Goal: Task Accomplishment & Management: Use online tool/utility

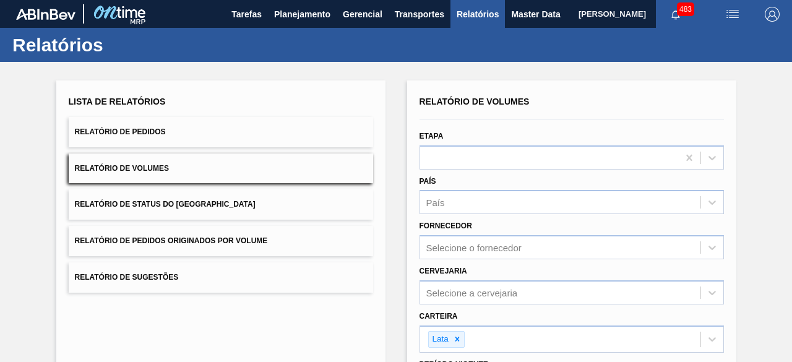
click at [243, 128] on button "Relatório de Pedidos" at bounding box center [221, 132] width 304 height 30
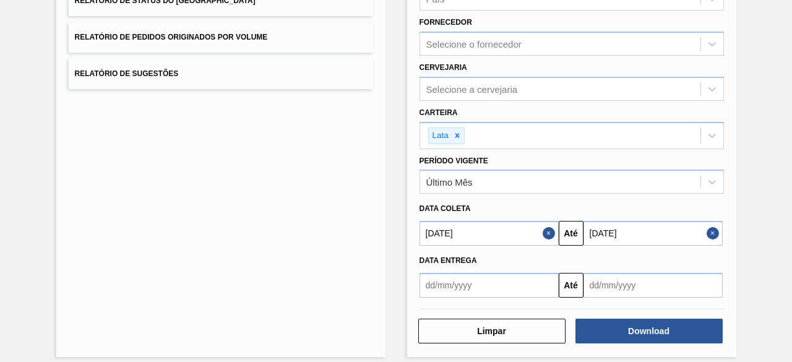
scroll to position [212, 0]
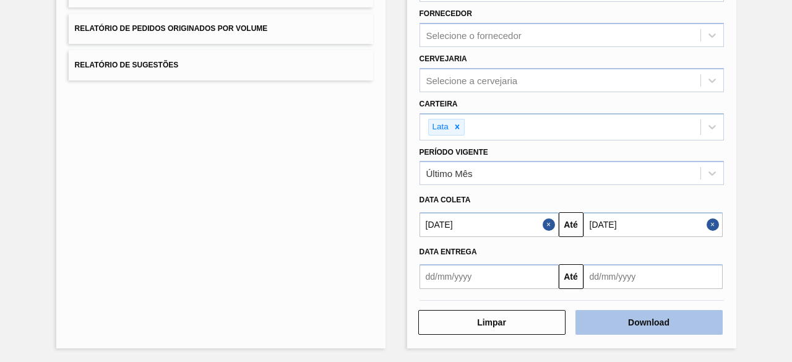
click at [620, 326] on button "Download" at bounding box center [648, 322] width 147 height 25
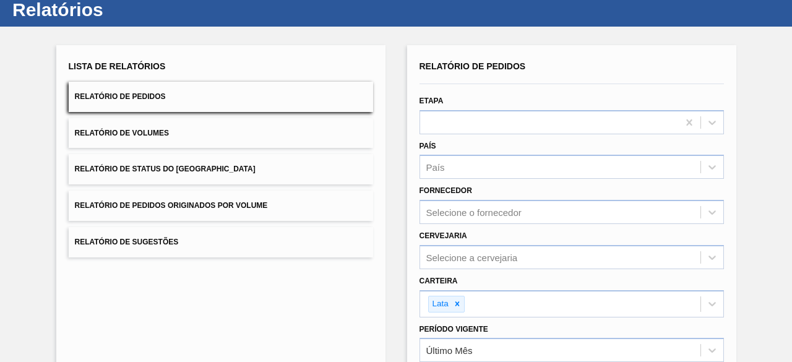
scroll to position [0, 0]
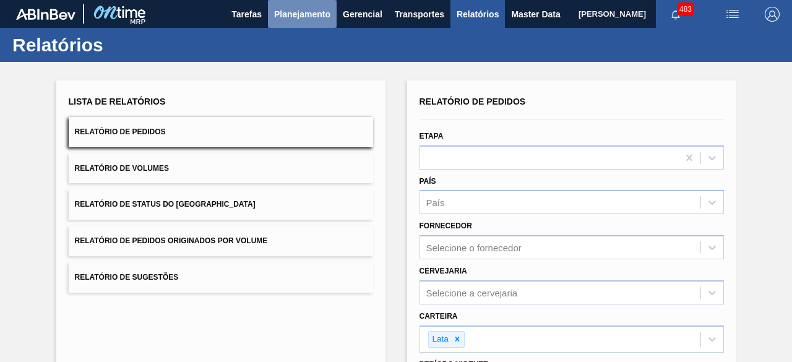
click at [300, 19] on span "Planejamento" at bounding box center [302, 14] width 56 height 15
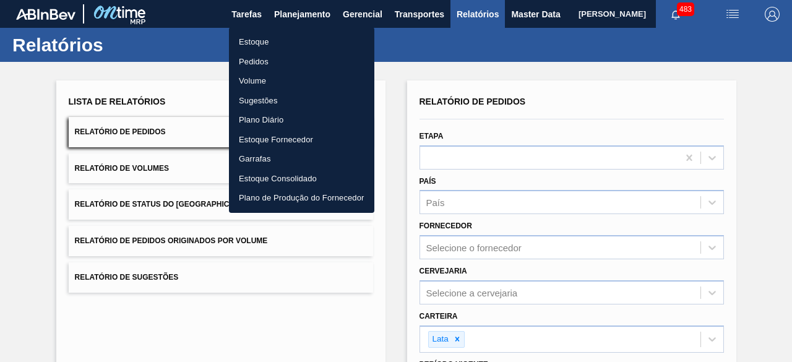
click at [262, 39] on li "Estoque" at bounding box center [301, 42] width 145 height 20
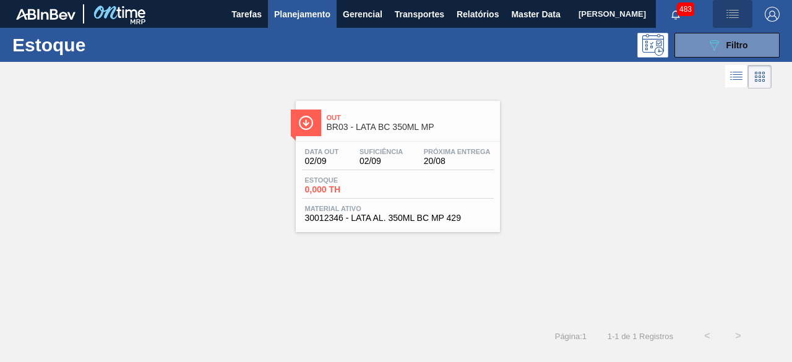
click at [736, 14] on img "button" at bounding box center [732, 14] width 15 height 15
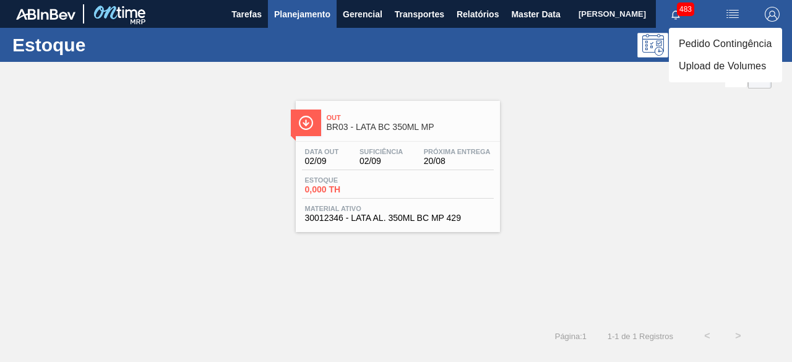
click at [645, 124] on div at bounding box center [396, 181] width 792 height 362
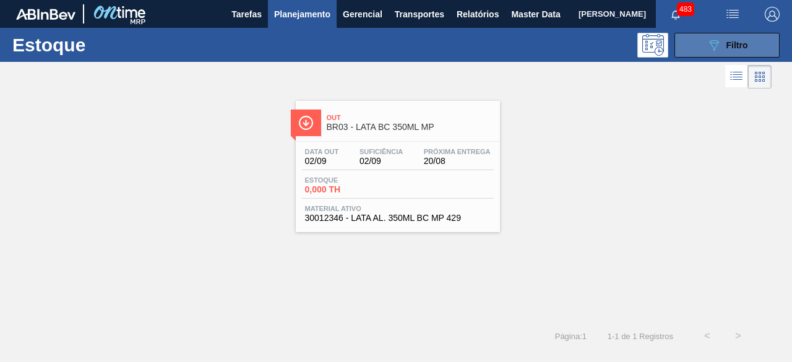
click at [693, 49] on button "089F7B8B-B2A5-4AFE-B5C0-19BA573D28AC Filtro" at bounding box center [726, 45] width 105 height 25
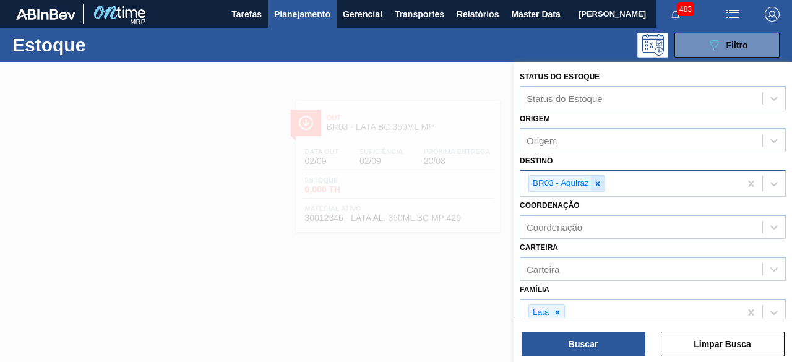
click at [596, 181] on icon at bounding box center [597, 183] width 9 height 9
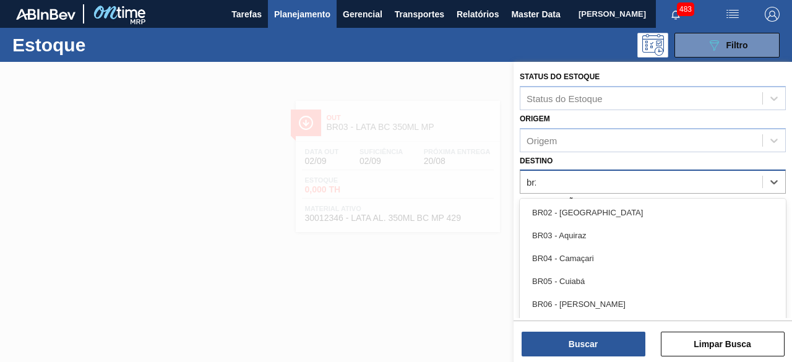
type input "br26"
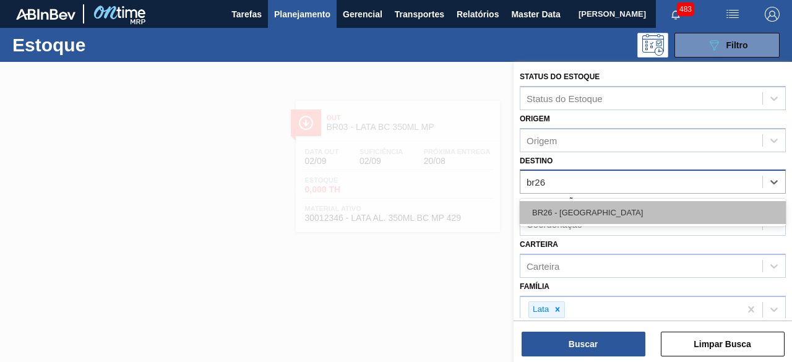
click at [590, 205] on div "BR26 - Uberlândia" at bounding box center [653, 212] width 266 height 23
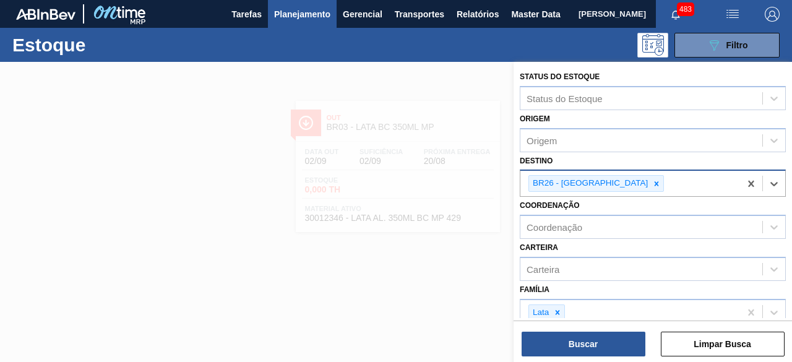
scroll to position [186, 0]
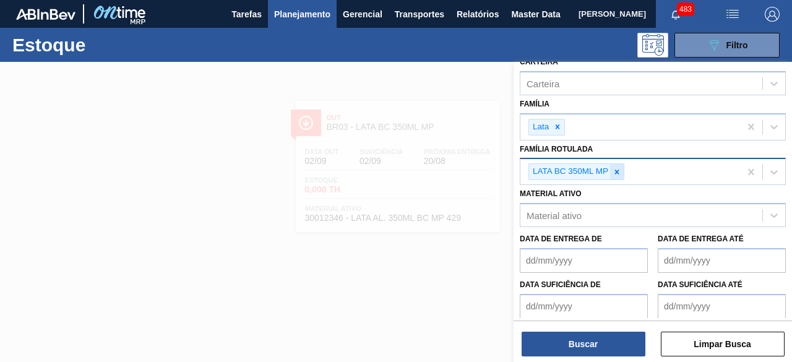
click at [617, 168] on icon at bounding box center [616, 172] width 9 height 9
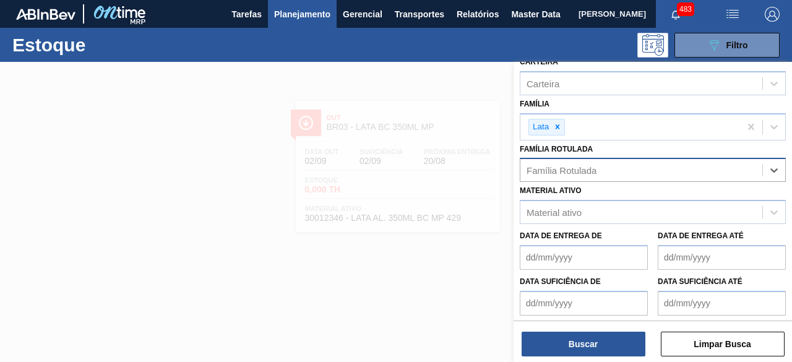
paste Rotulada "LATA BUD 350ML SLEEK"
type Rotulada "LATA BUD 350ML SLEEK"
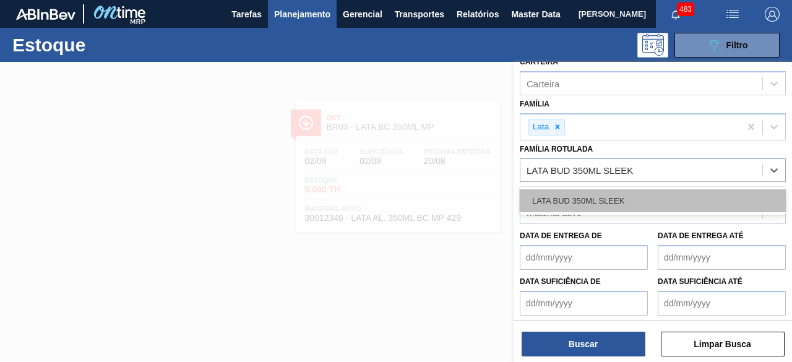
click at [615, 205] on div "LATA BUD 350ML SLEEK" at bounding box center [653, 200] width 266 height 23
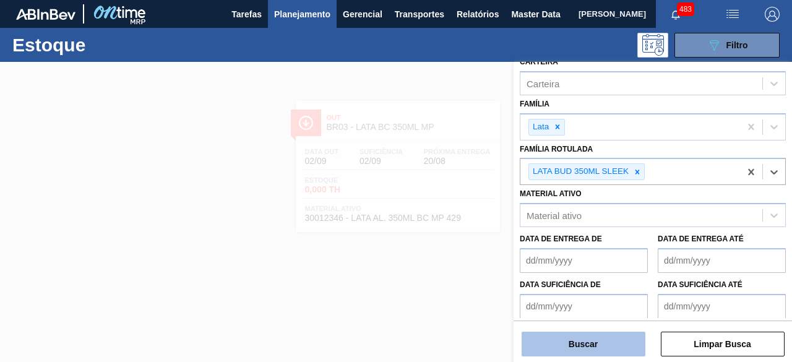
click at [599, 340] on button "Buscar" at bounding box center [584, 344] width 124 height 25
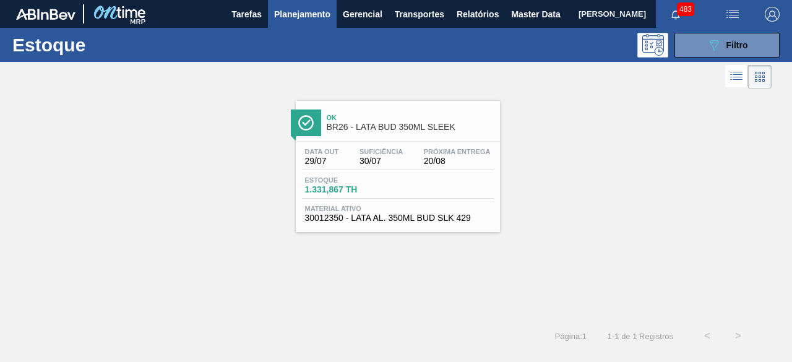
click at [443, 180] on div "Estoque 1.331,867 TH" at bounding box center [398, 187] width 192 height 22
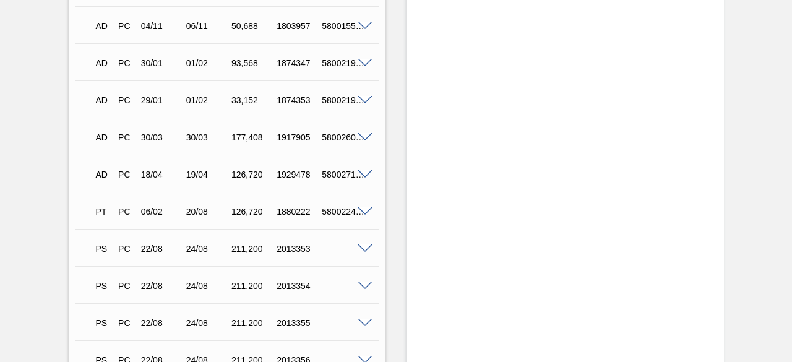
scroll to position [804, 0]
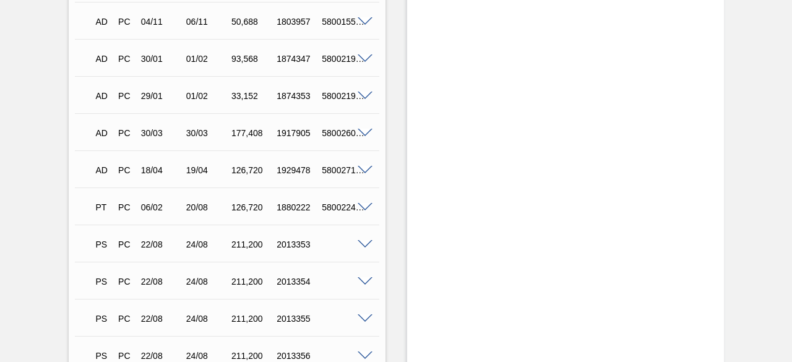
click at [364, 245] on span at bounding box center [365, 244] width 15 height 9
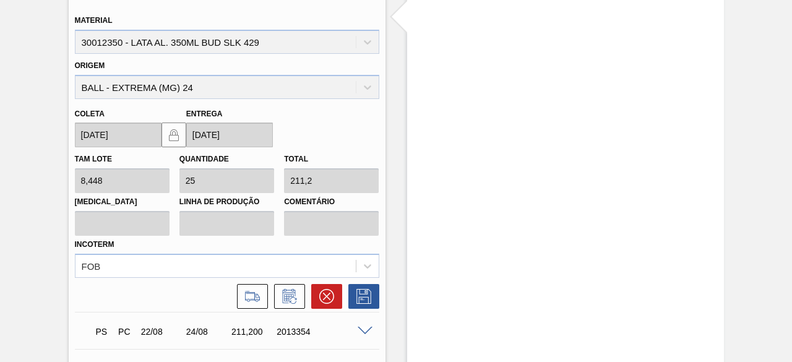
scroll to position [1114, 0]
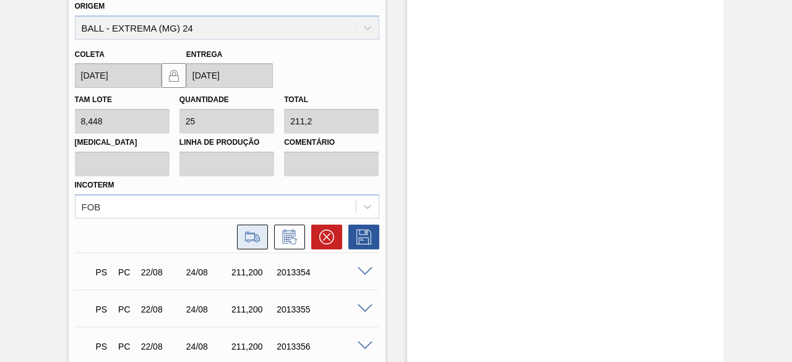
click at [246, 244] on icon at bounding box center [253, 237] width 20 height 15
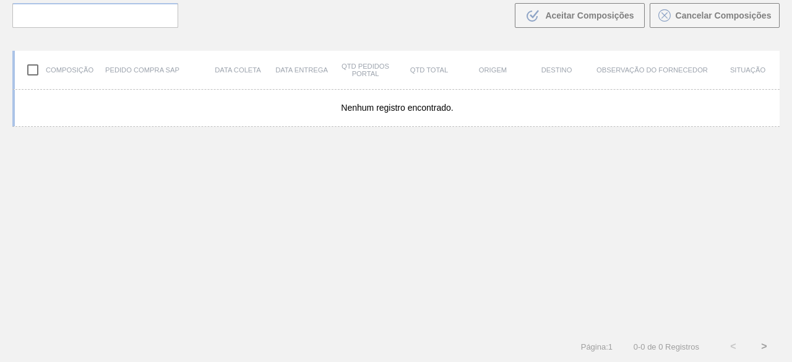
scroll to position [88, 0]
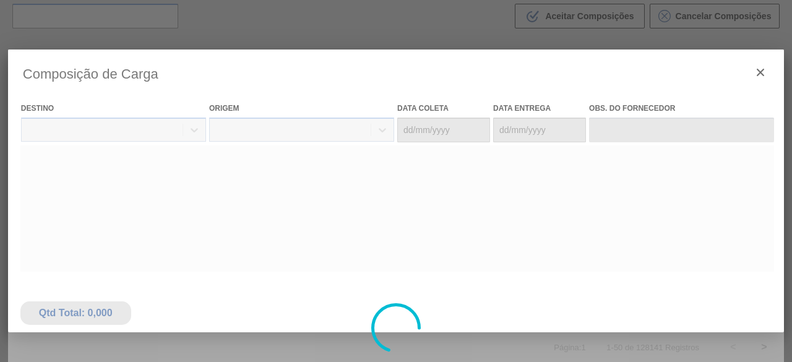
type coleta "[DATE]"
type entrega "[DATE]"
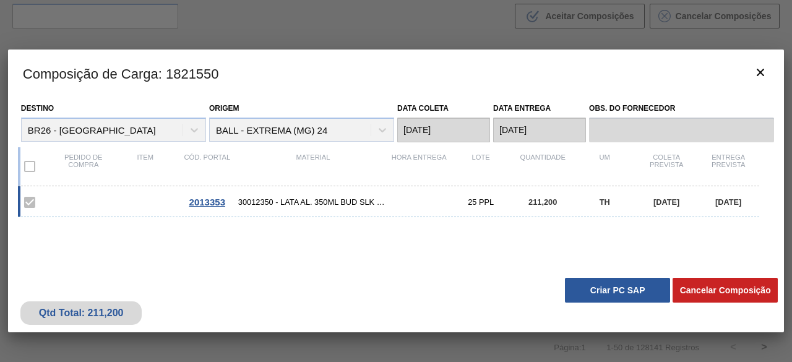
click at [648, 294] on button "Criar PC SAP" at bounding box center [617, 290] width 105 height 25
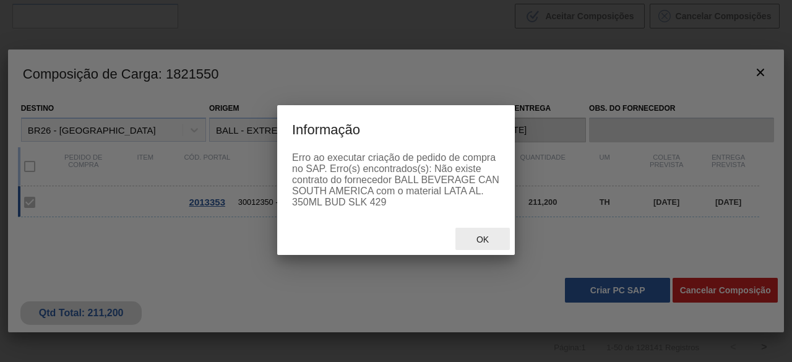
click at [483, 244] on span "Ok" at bounding box center [482, 239] width 32 height 10
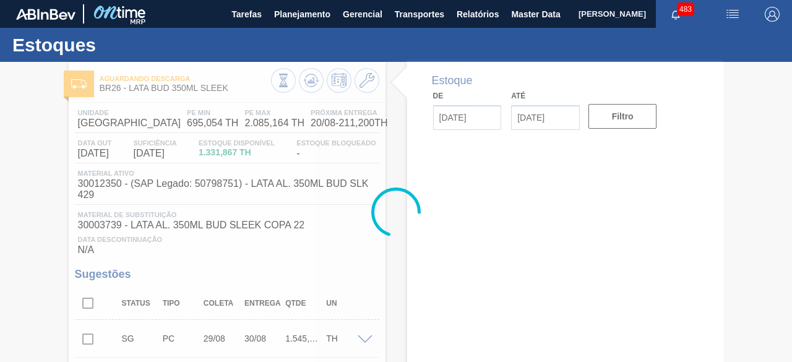
type input "[DATE]"
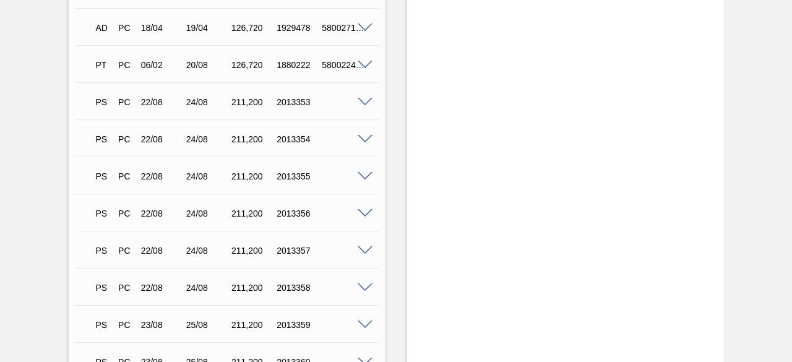
scroll to position [1052, 0]
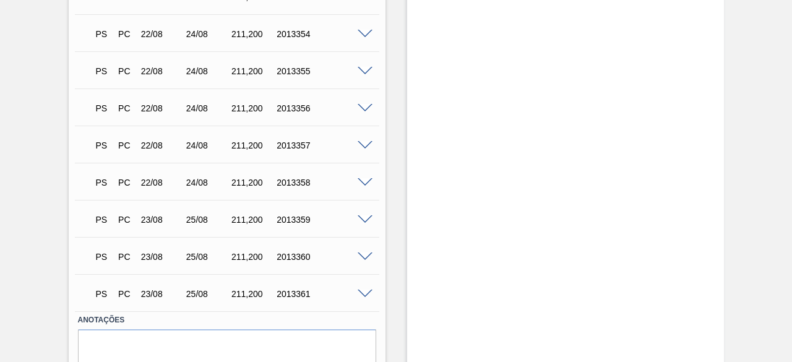
click at [363, 298] on span at bounding box center [365, 294] width 15 height 9
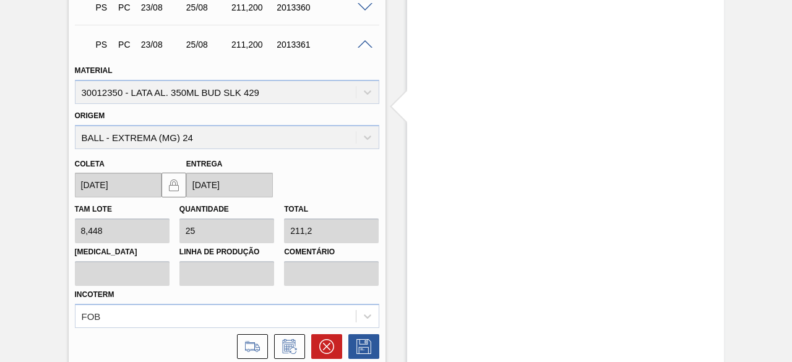
scroll to position [1361, 0]
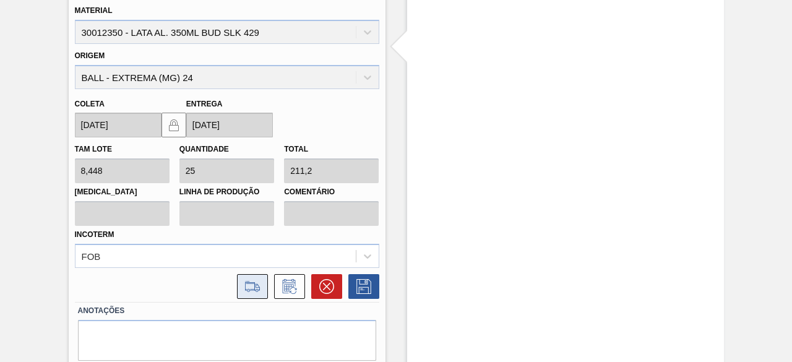
click at [254, 291] on icon at bounding box center [253, 286] width 20 height 15
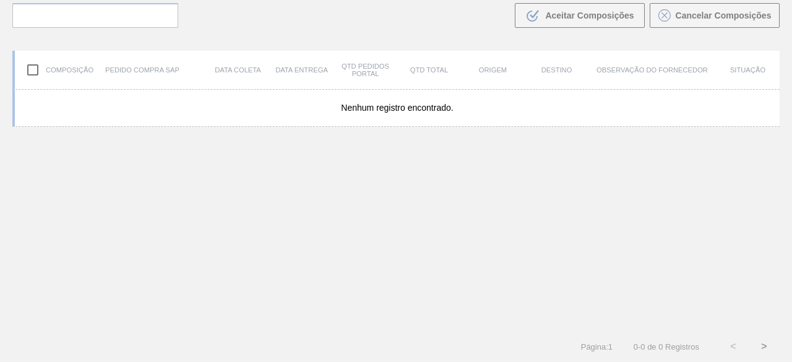
scroll to position [88, 0]
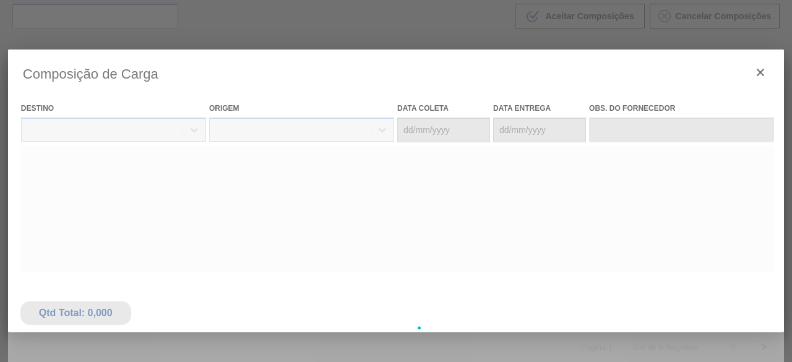
type coleta "[DATE]"
type entrega "[DATE]"
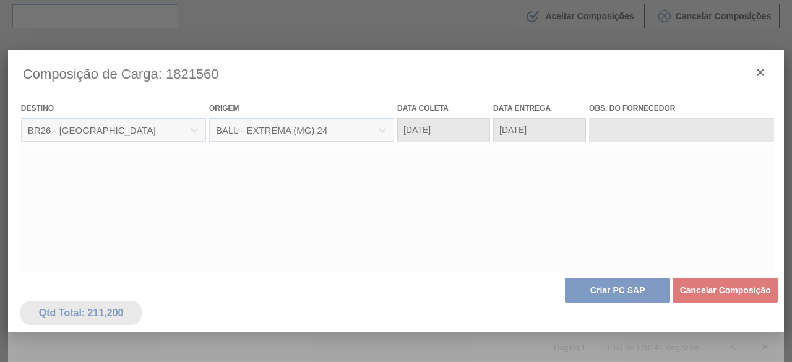
click at [636, 287] on div at bounding box center [396, 327] width 776 height 557
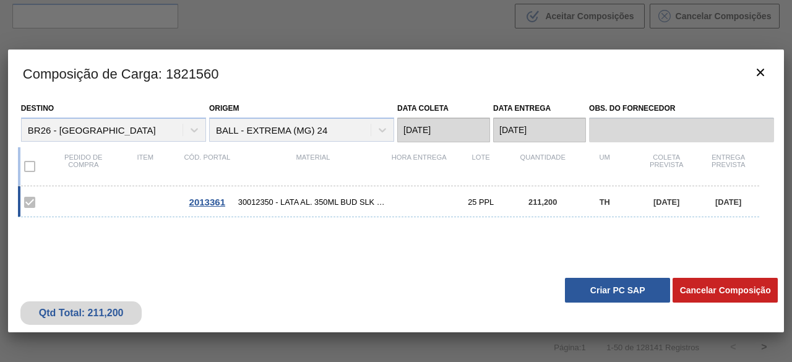
click at [636, 287] on button "Criar PC SAP" at bounding box center [617, 290] width 105 height 25
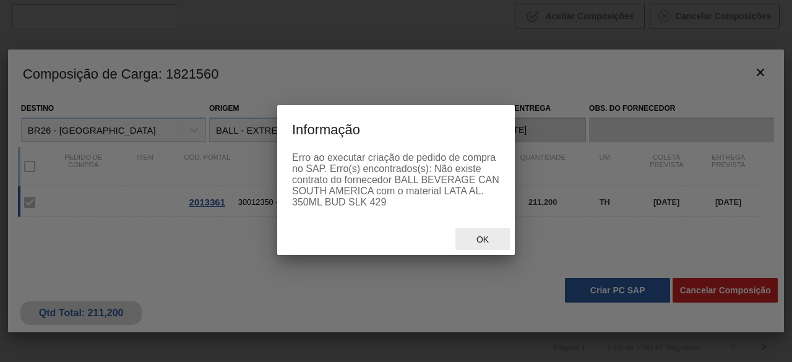
click at [492, 243] on span "Ok" at bounding box center [482, 239] width 32 height 10
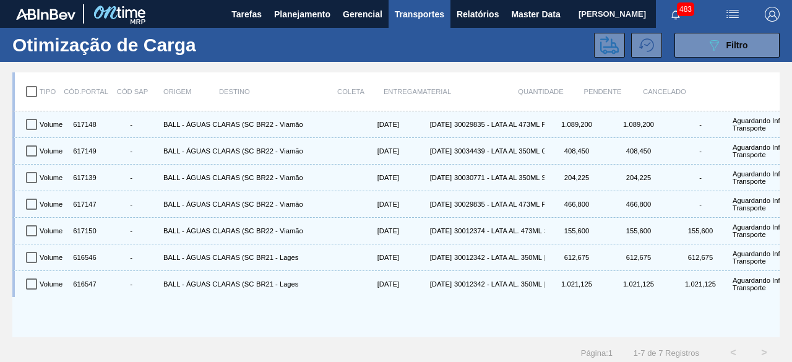
click at [578, 9] on span "[PERSON_NAME]" at bounding box center [611, 14] width 67 height 28
click at [527, 10] on span "Master Data" at bounding box center [535, 14] width 49 height 15
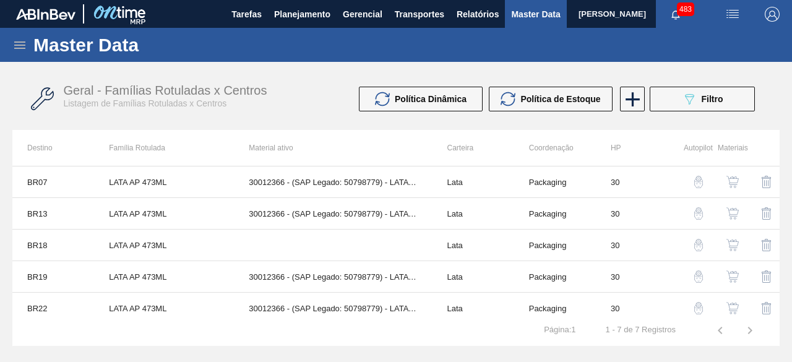
click at [21, 45] on icon at bounding box center [19, 44] width 11 height 7
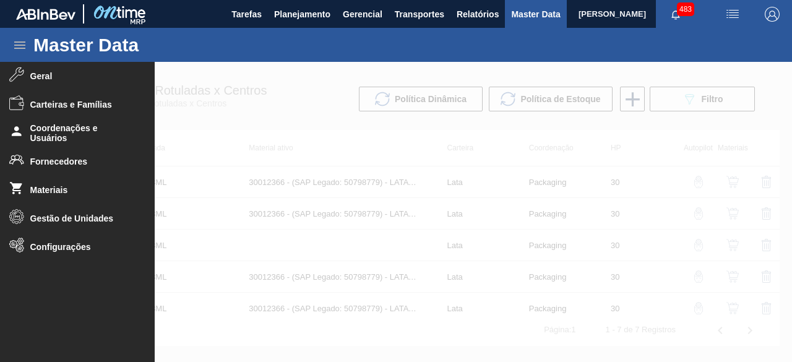
click at [301, 121] on div at bounding box center [396, 212] width 792 height 300
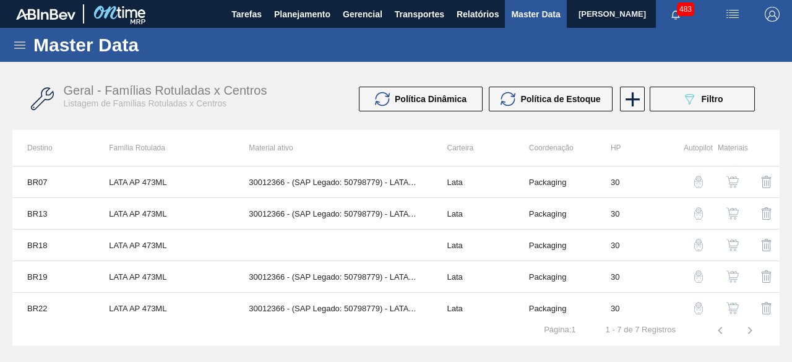
click at [15, 46] on icon at bounding box center [19, 45] width 15 height 15
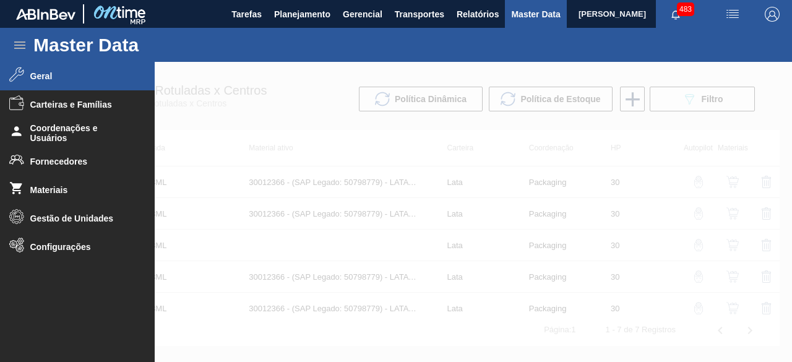
click at [66, 80] on span "Geral" at bounding box center [81, 76] width 102 height 10
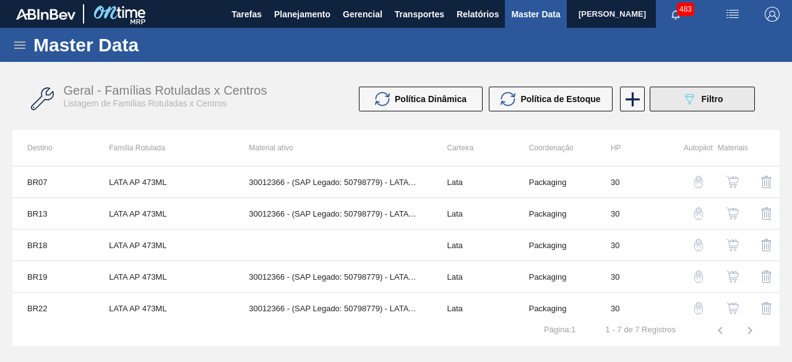
click at [684, 90] on button "089F7B8B-B2A5-4AFE-B5C0-19BA573D28AC Filtro" at bounding box center [702, 99] width 105 height 25
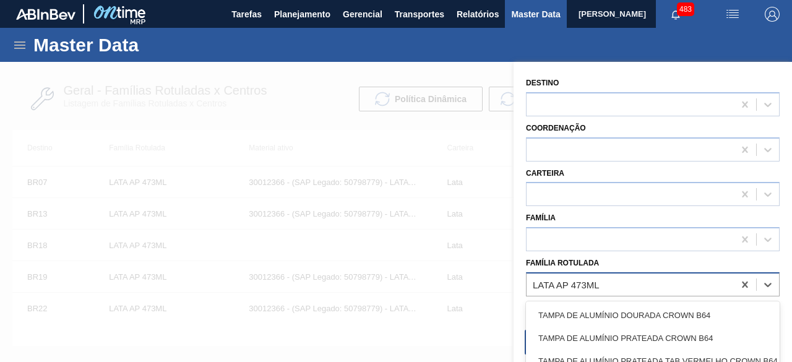
click at [632, 290] on div "LATA AP 473ML" at bounding box center [629, 284] width 207 height 18
paste Rotulada "LATA BUD 350ML SLEEK"
type Rotulada "LATA BUD 350ML SLEEK"
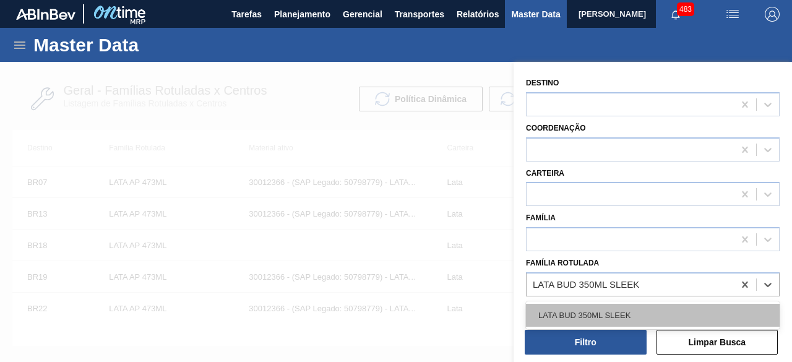
click at [591, 308] on div "LATA BUD 350ML SLEEK" at bounding box center [653, 315] width 254 height 23
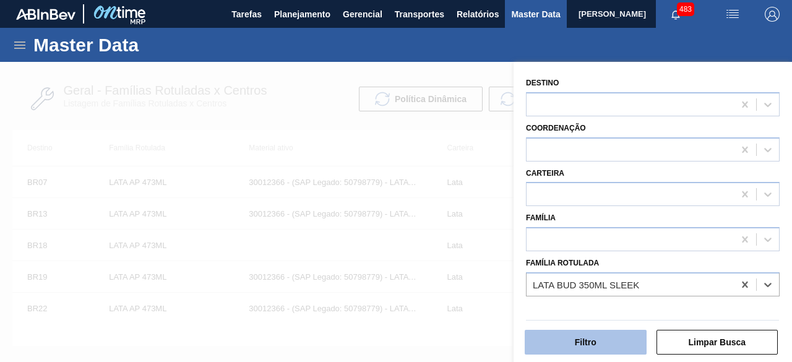
click at [596, 340] on button "Filtro" at bounding box center [586, 342] width 122 height 25
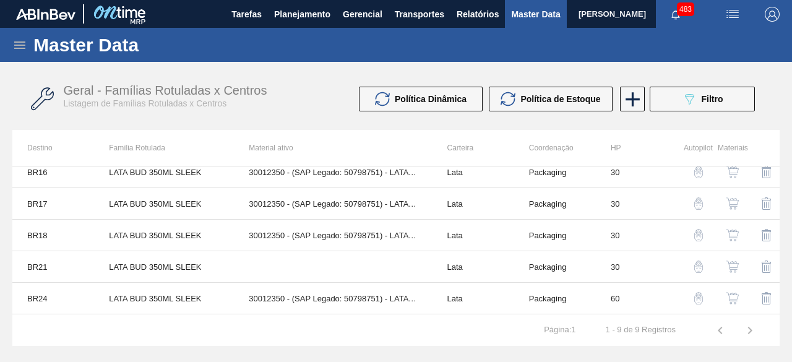
scroll to position [124, 0]
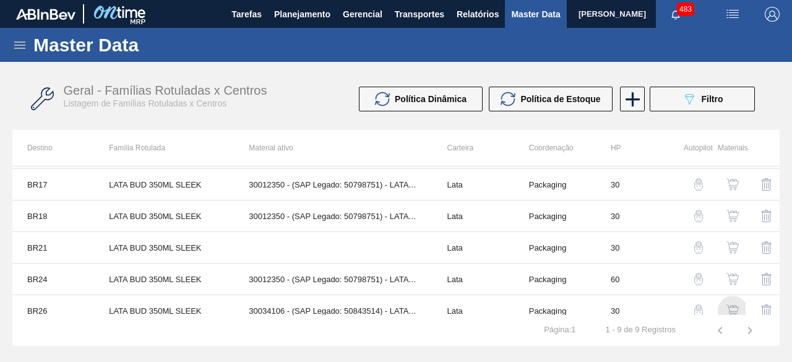
click at [731, 305] on img "button" at bounding box center [732, 310] width 12 height 12
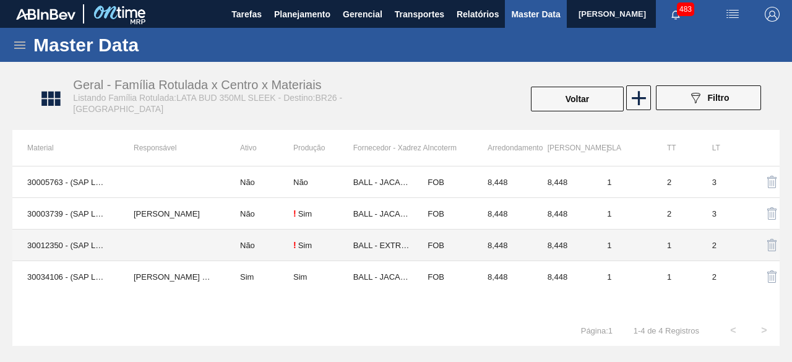
click at [84, 248] on td "30012350 - (SAP Legado: 50798751) - LATA AL. 350ML BUD SLK 429" at bounding box center [65, 246] width 106 height 32
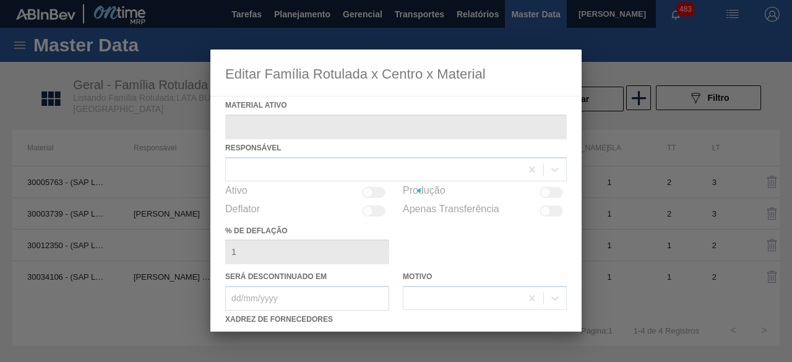
type ativo "30012350 - (SAP Legado: 50798751) - LATA AL. 350ML BUD SLK 429"
checkbox input "true"
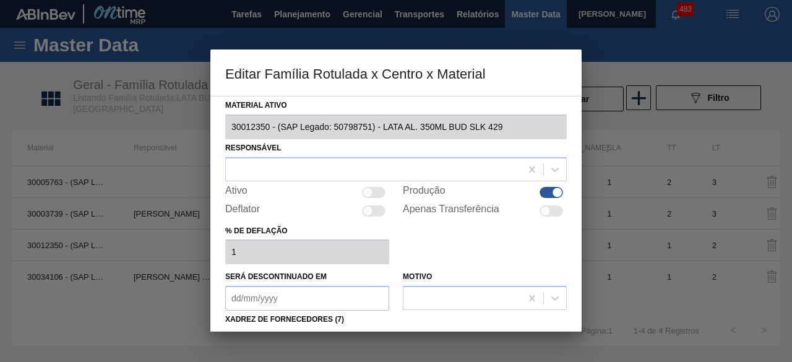
click at [132, 325] on div at bounding box center [396, 181] width 792 height 362
click at [101, 272] on div at bounding box center [396, 181] width 792 height 362
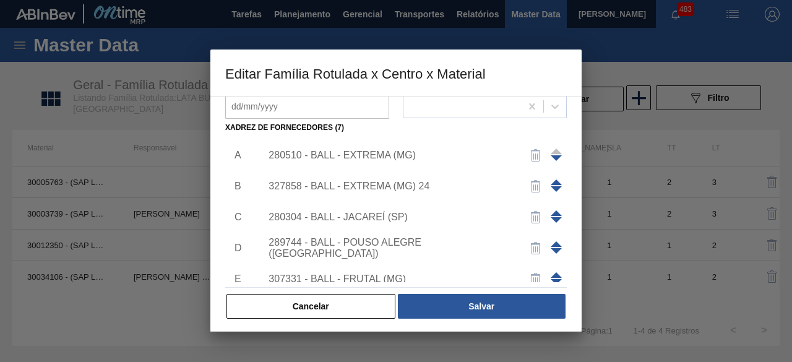
scroll to position [194, 0]
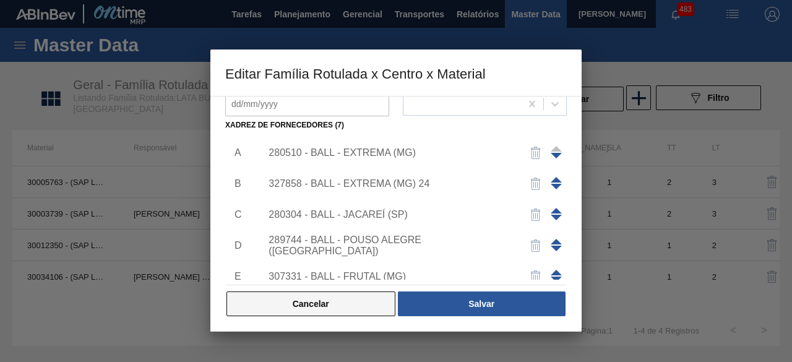
click at [348, 306] on button "Cancelar" at bounding box center [310, 303] width 169 height 25
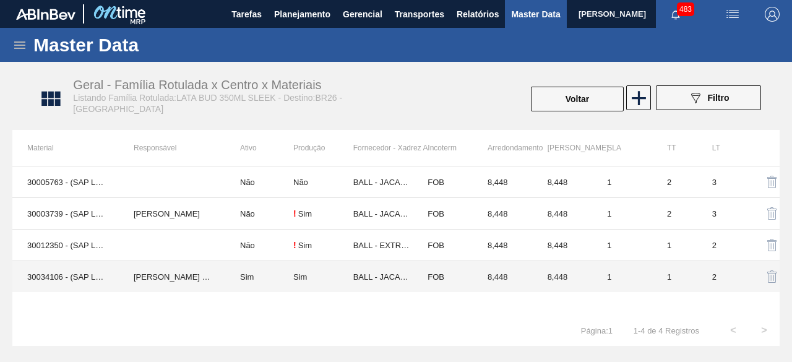
click at [93, 277] on td "30034106 - (SAP Legado: 50843514) - LATA AL 350ML BUD MUNDIAL N25" at bounding box center [65, 277] width 106 height 32
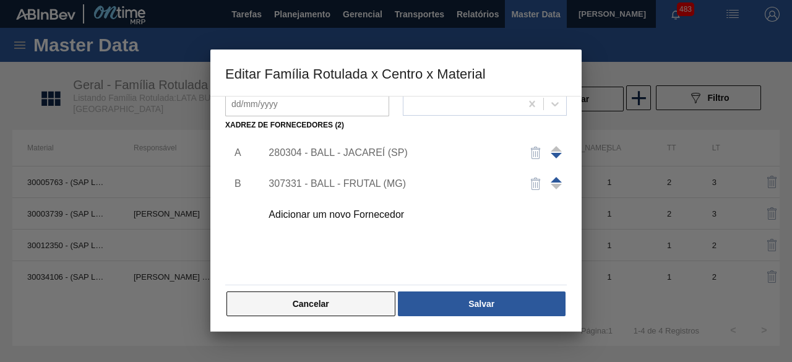
click at [348, 309] on button "Cancelar" at bounding box center [310, 303] width 169 height 25
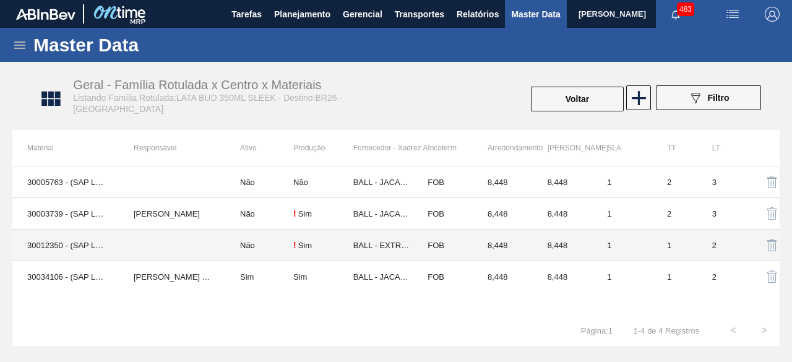
click at [84, 248] on td "30012350 - (SAP Legado: 50798751) - LATA AL. 350ML BUD SLK 429" at bounding box center [65, 246] width 106 height 32
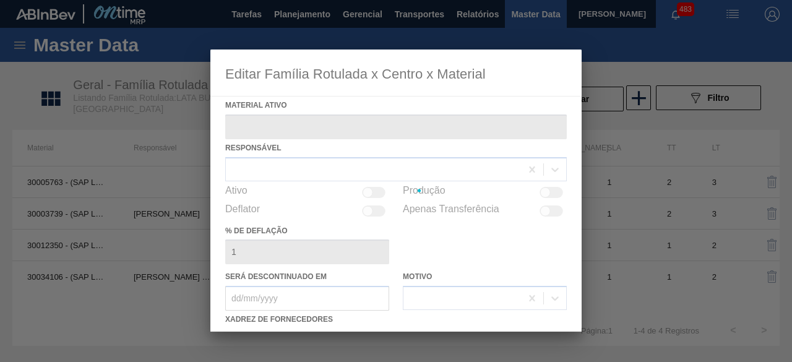
type ativo "30012350 - (SAP Legado: 50798751) - LATA AL. 350ML BUD SLK 429"
checkbox input "true"
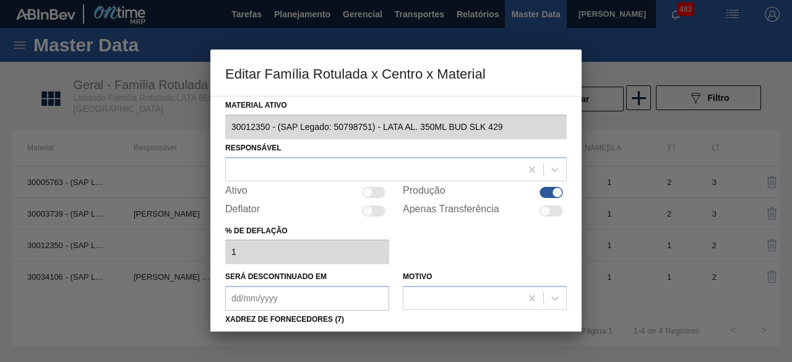
click at [367, 193] on div at bounding box center [368, 192] width 11 height 11
checkbox input "true"
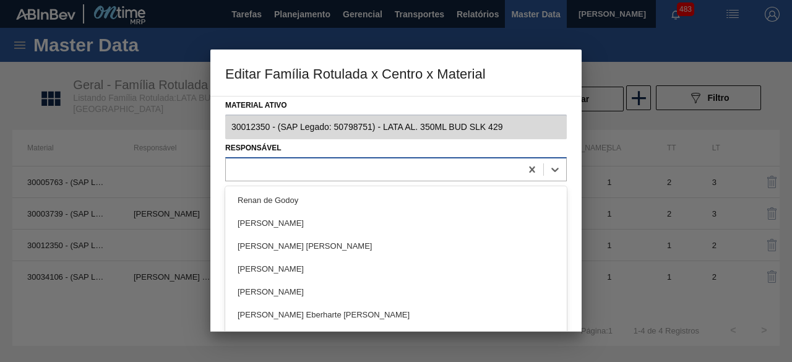
click at [338, 163] on div at bounding box center [373, 169] width 295 height 18
type input "bruno"
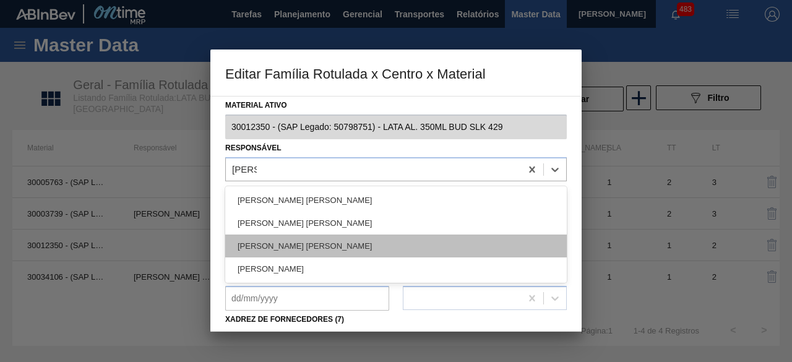
click at [309, 236] on div "BRUNO DE MELLO DUARTE" at bounding box center [395, 245] width 341 height 23
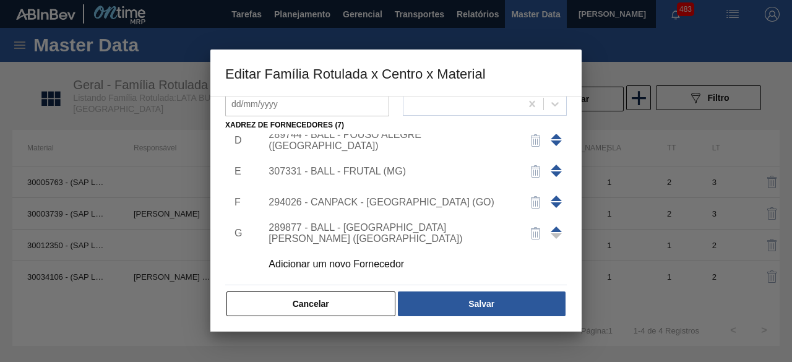
click at [356, 259] on div "Adicionar um novo Fornecedor" at bounding box center [389, 264] width 243 height 11
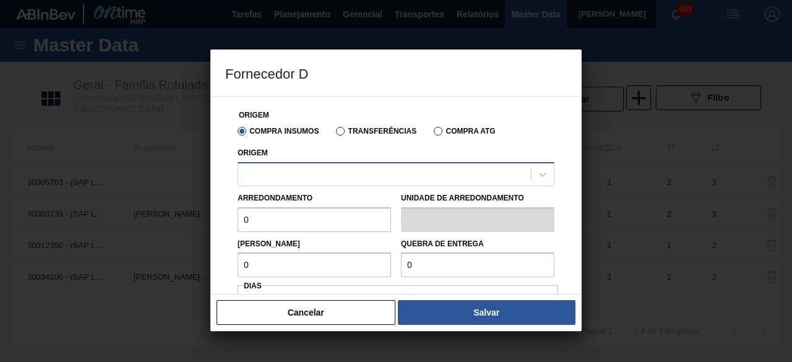
click at [374, 177] on div at bounding box center [384, 174] width 293 height 18
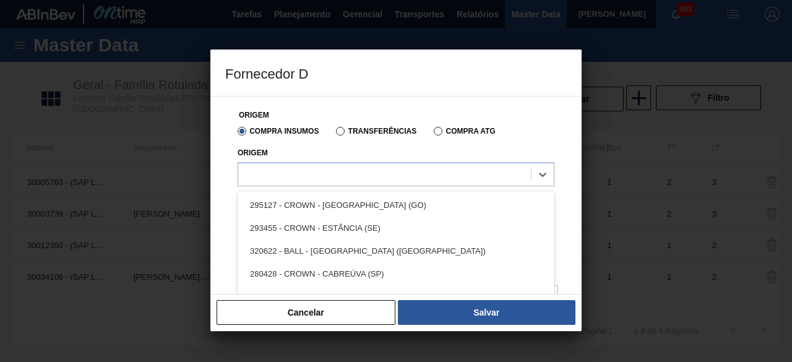
scroll to position [62, 0]
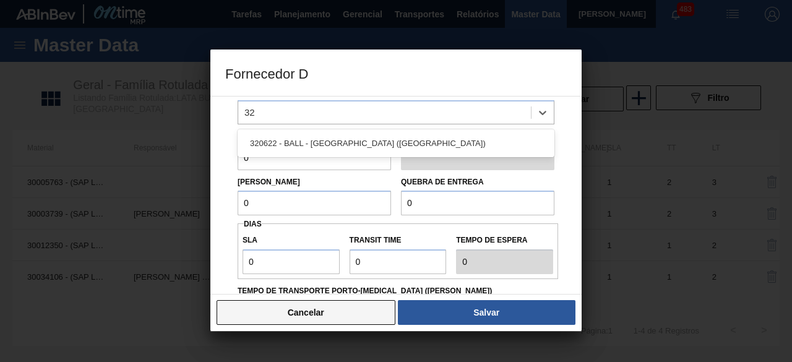
type input "32"
click at [360, 307] on button "Cancelar" at bounding box center [306, 312] width 179 height 25
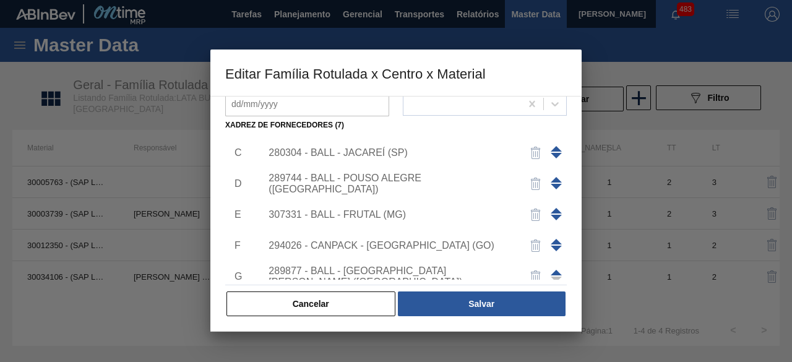
scroll to position [0, 0]
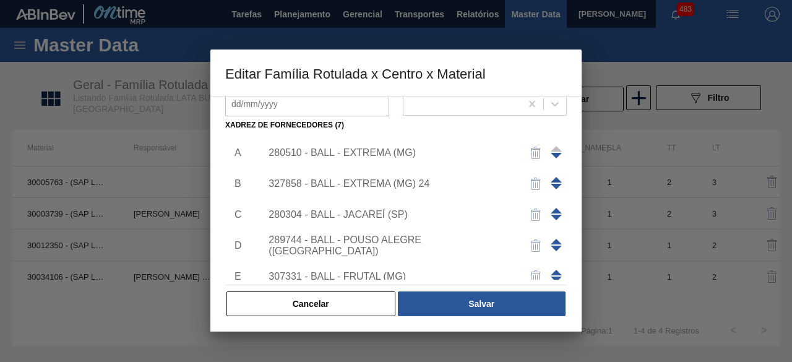
click at [408, 178] on div "327858 - BALL - EXTREMA (MG) 24" at bounding box center [389, 183] width 243 height 11
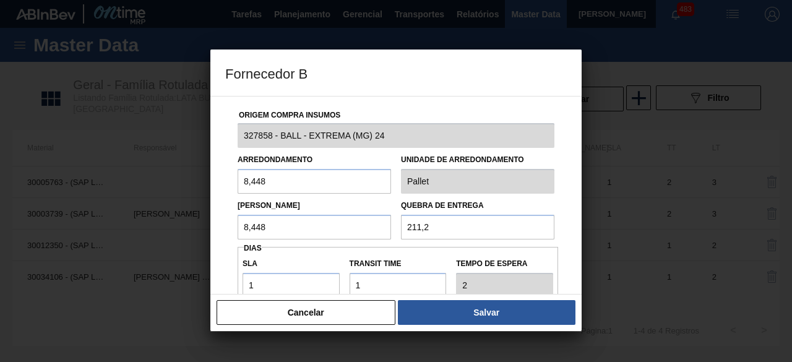
scroll to position [186, 0]
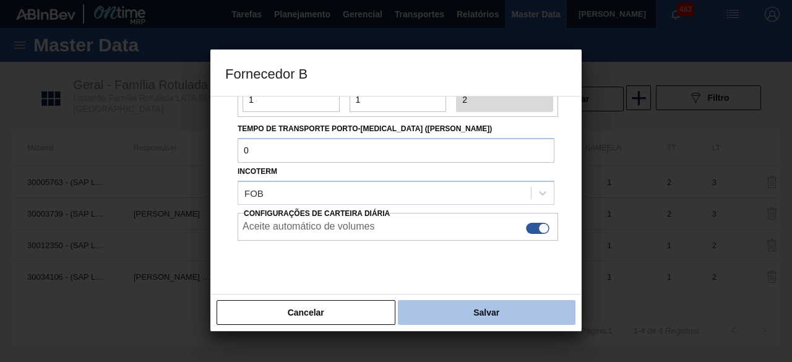
click at [497, 309] on button "Salvar" at bounding box center [487, 312] width 178 height 25
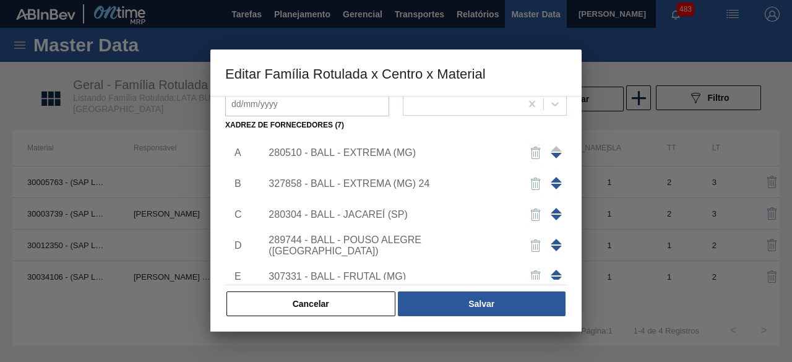
click at [497, 309] on button "Salvar" at bounding box center [482, 303] width 168 height 25
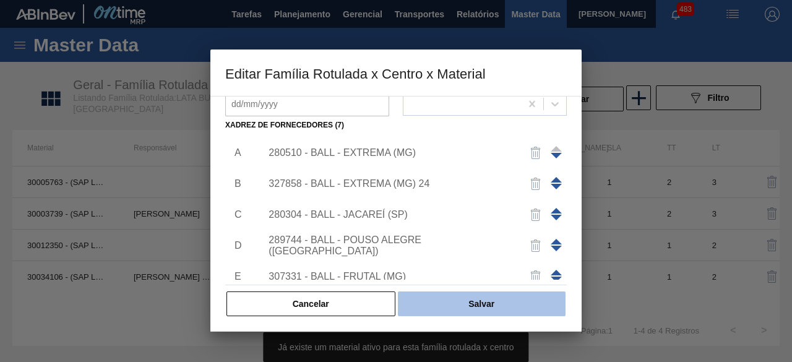
click at [437, 295] on button "Salvar" at bounding box center [482, 303] width 168 height 25
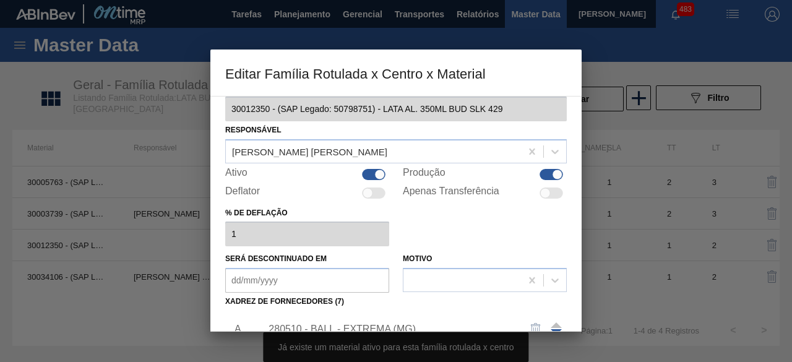
scroll to position [0, 0]
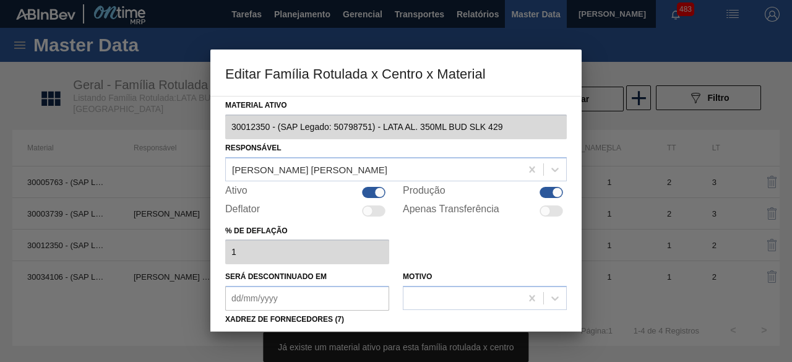
click at [368, 186] on div "Ativo" at bounding box center [307, 192] width 164 height 15
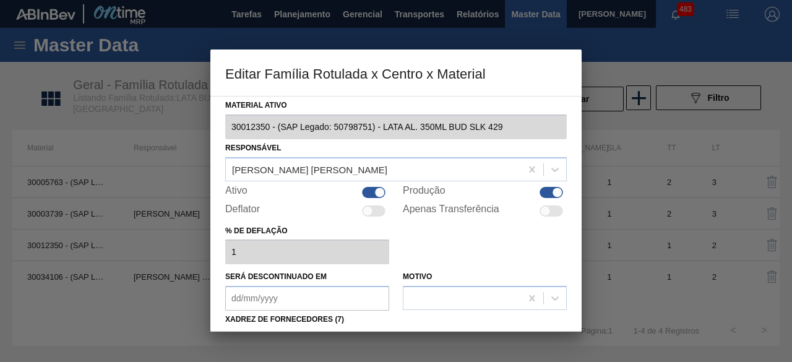
click at [375, 192] on div at bounding box center [379, 192] width 11 height 11
checkbox input "false"
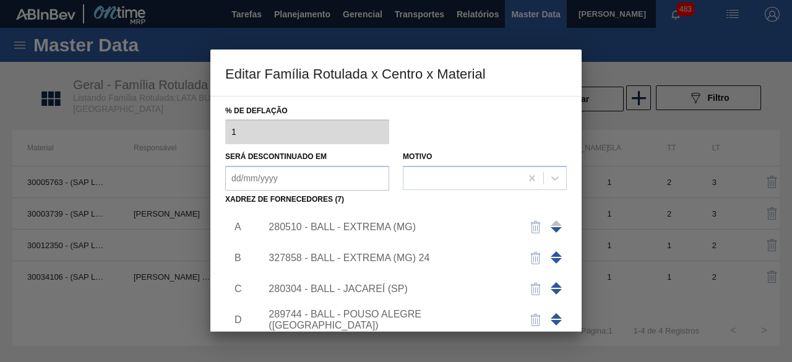
scroll to position [194, 0]
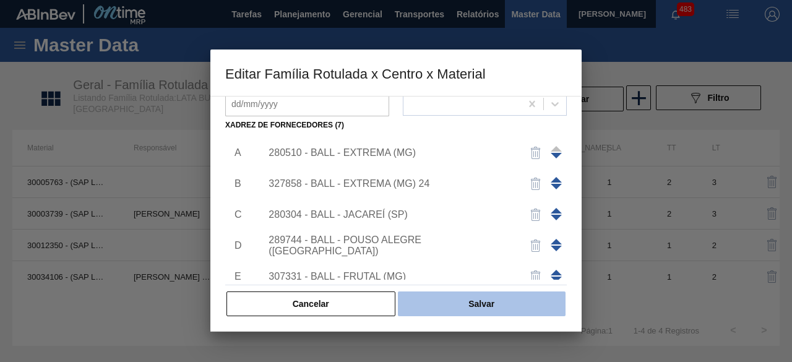
click at [505, 304] on button "Salvar" at bounding box center [482, 303] width 168 height 25
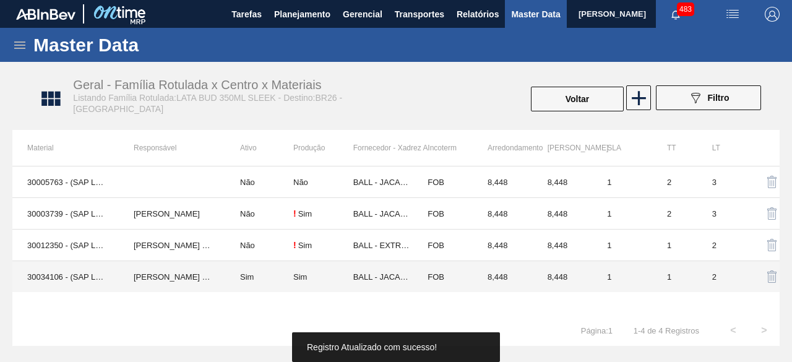
click at [65, 280] on td "30034106 - (SAP Legado: 50843514) - LATA AL 350ML BUD MUNDIAL N25" at bounding box center [65, 277] width 106 height 32
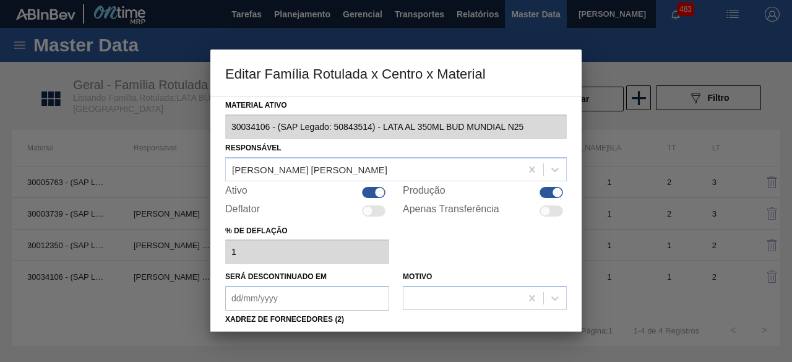
click at [369, 185] on div "Ativo" at bounding box center [307, 192] width 164 height 15
click at [371, 191] on div at bounding box center [374, 192] width 24 height 11
checkbox input "false"
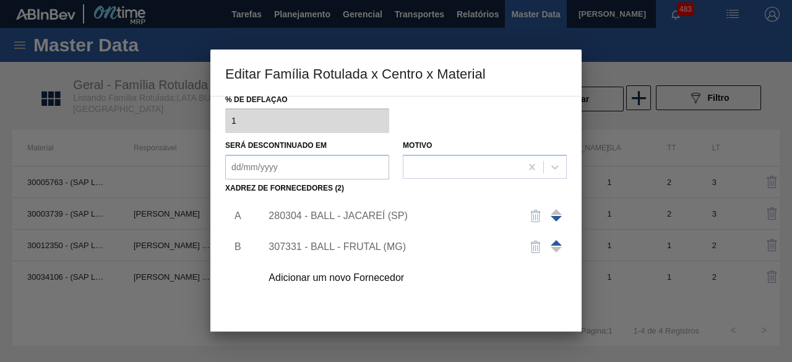
scroll to position [186, 0]
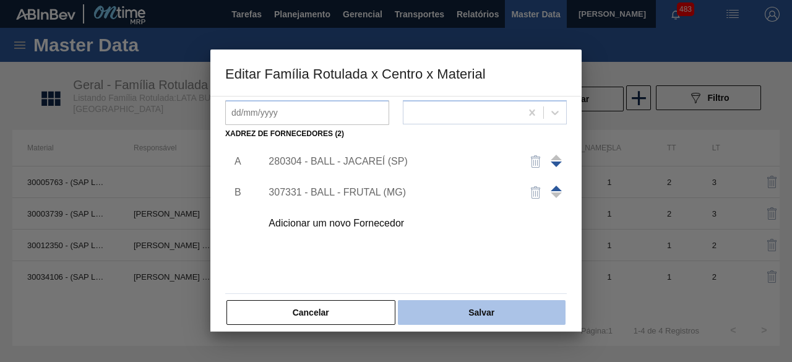
click at [524, 305] on button "Salvar" at bounding box center [482, 312] width 168 height 25
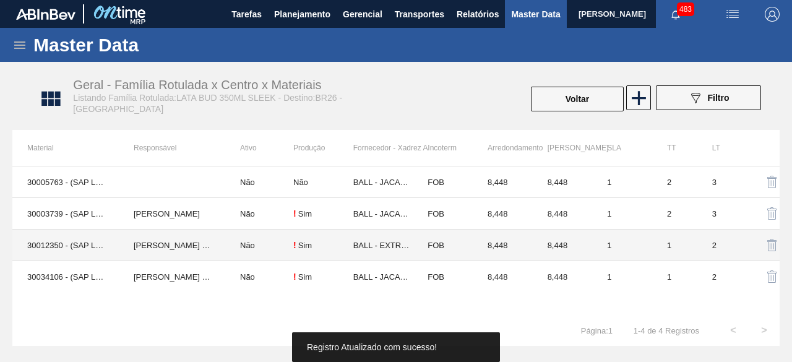
click at [41, 245] on td "30012350 - (SAP Legado: 50798751) - LATA AL. 350ML BUD SLK 429" at bounding box center [65, 246] width 106 height 32
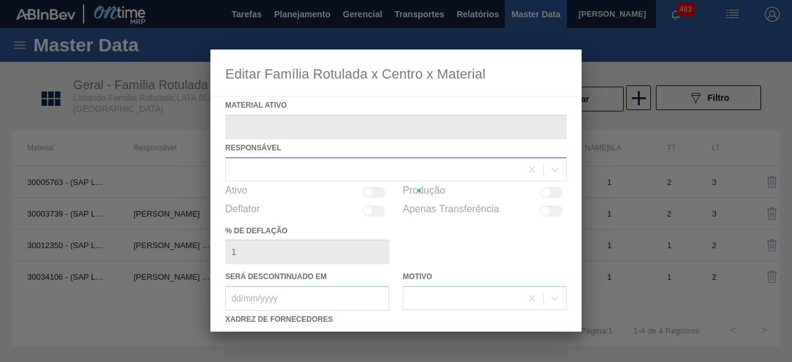
type ativo "30012350 - (SAP Legado: 50798751) - LATA AL. 350ML BUD SLK 429"
checkbox input "true"
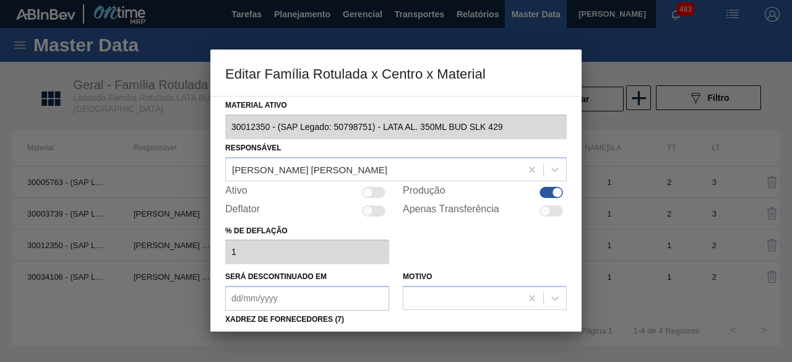
click at [376, 192] on div at bounding box center [374, 192] width 24 height 11
checkbox input "true"
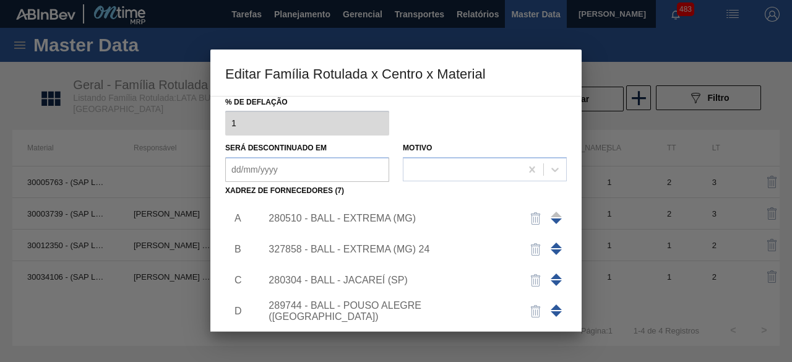
scroll to position [194, 0]
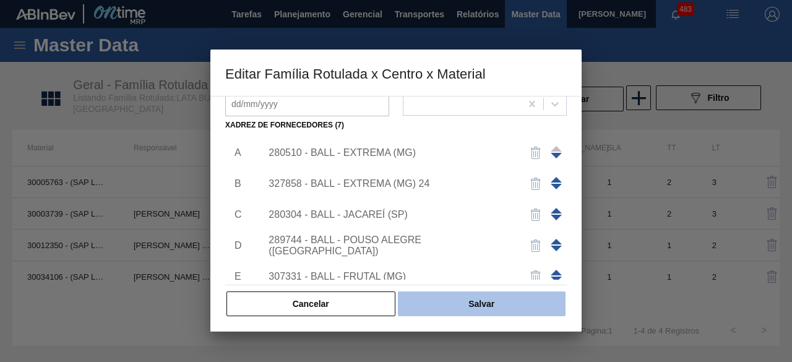
click at [493, 304] on button "Salvar" at bounding box center [482, 303] width 168 height 25
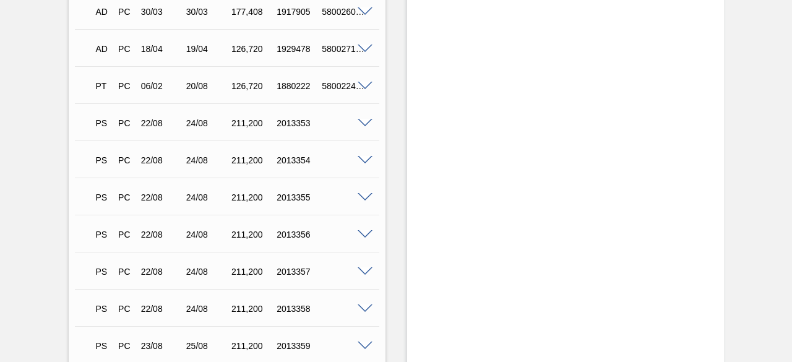
scroll to position [866, 0]
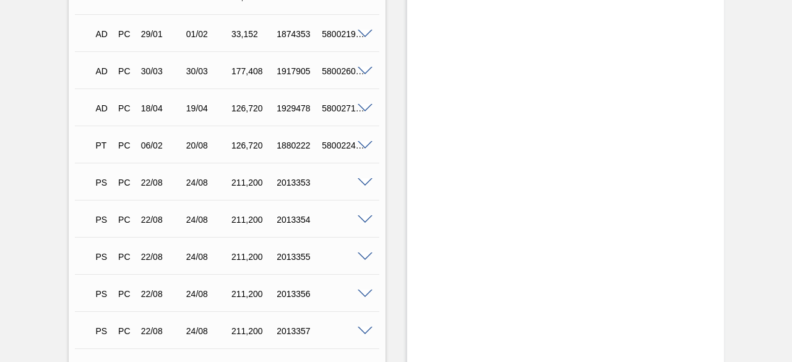
click at [361, 184] on span at bounding box center [365, 182] width 15 height 9
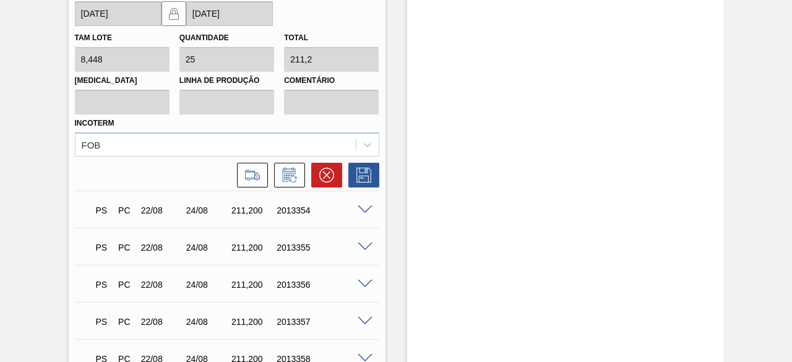
scroll to position [1361, 0]
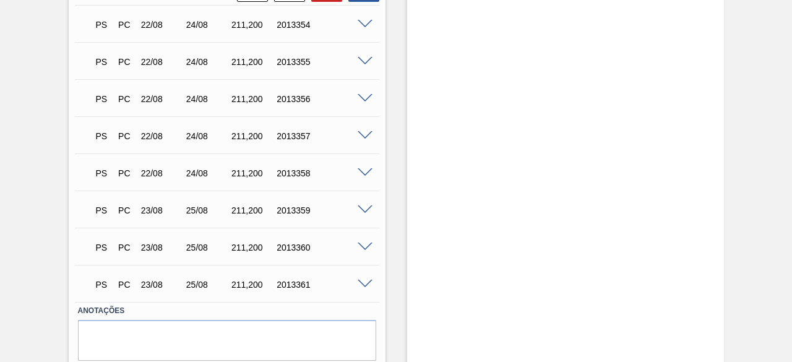
click at [364, 212] on span at bounding box center [365, 209] width 15 height 9
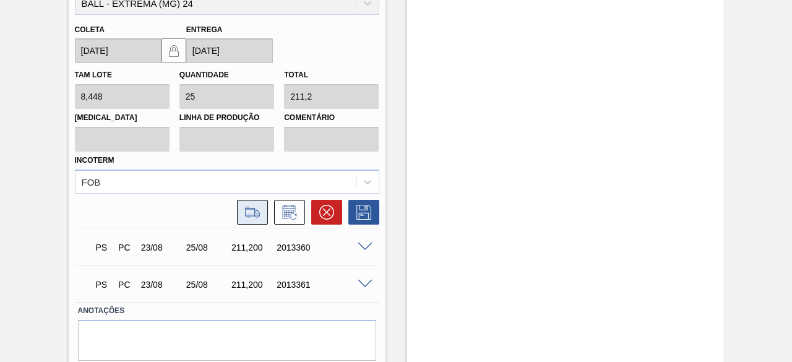
click at [256, 215] on icon at bounding box center [253, 212] width 20 height 15
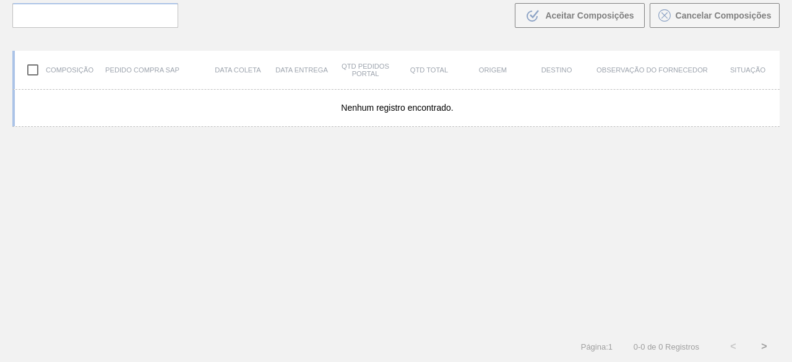
scroll to position [88, 0]
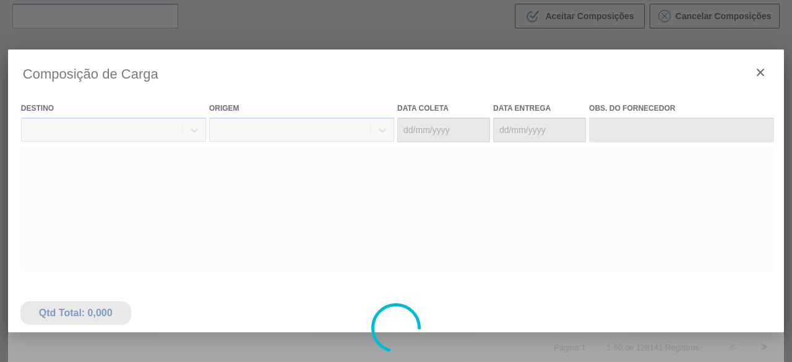
type coleta "[DATE]"
type entrega "[DATE]"
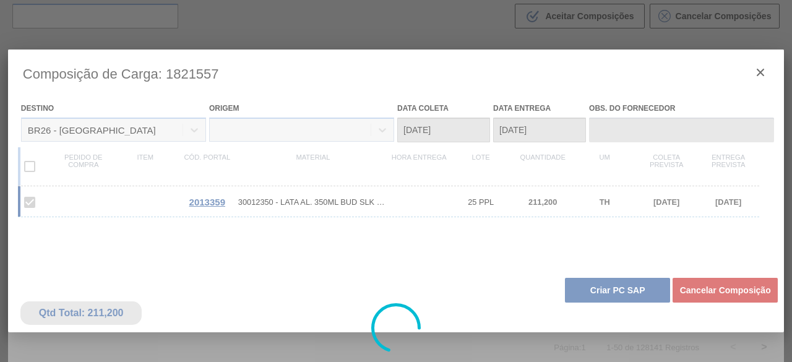
click at [648, 294] on div at bounding box center [396, 327] width 776 height 557
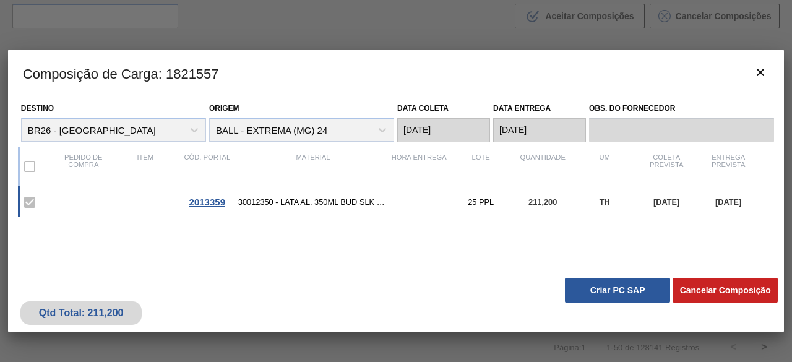
click at [648, 294] on button "Criar PC SAP" at bounding box center [617, 290] width 105 height 25
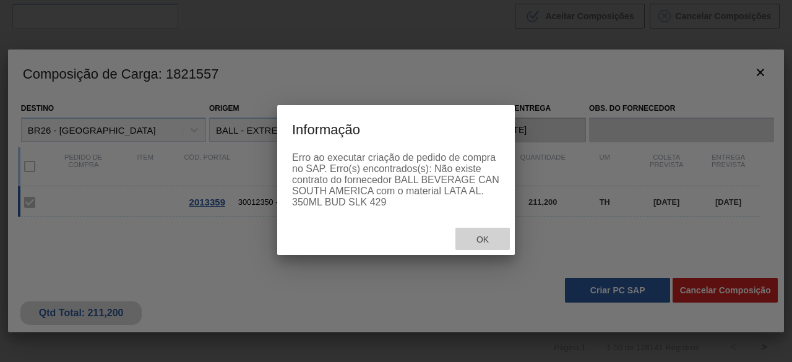
click at [480, 239] on span "Ok" at bounding box center [482, 239] width 32 height 10
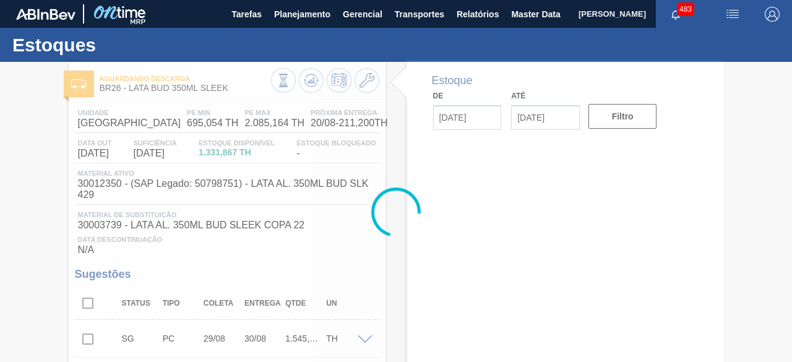
type input "[DATE]"
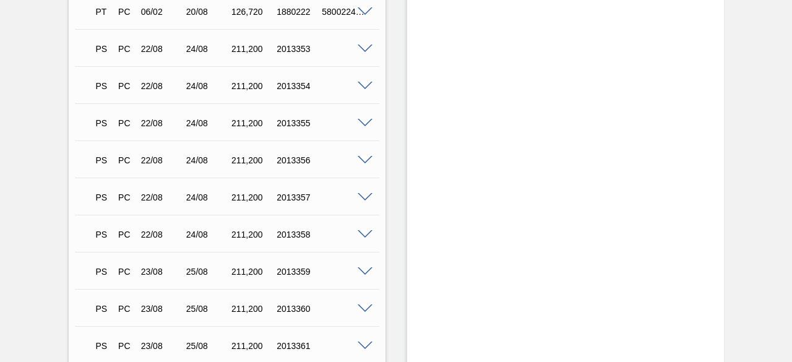
scroll to position [1105, 0]
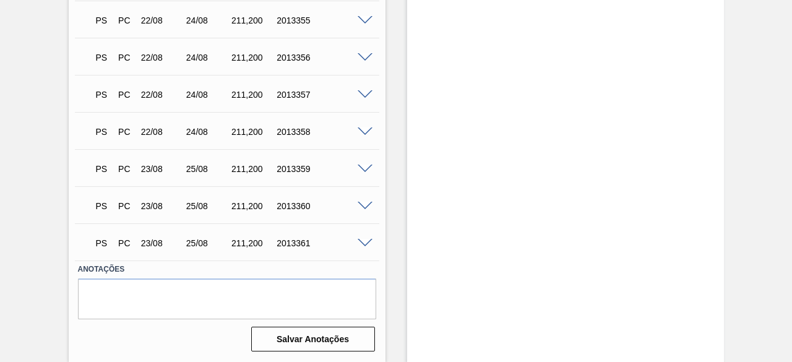
scroll to position [1105, 0]
click at [364, 241] on span at bounding box center [365, 243] width 15 height 9
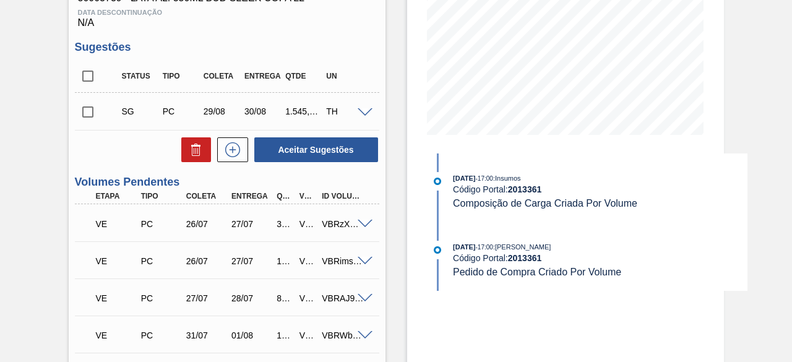
scroll to position [228, 0]
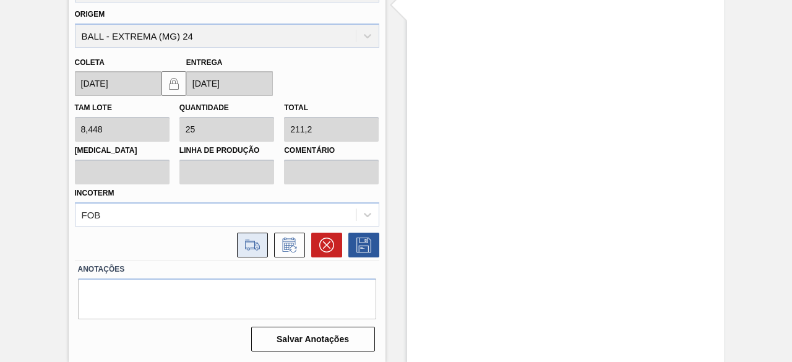
click at [243, 247] on icon at bounding box center [253, 245] width 20 height 15
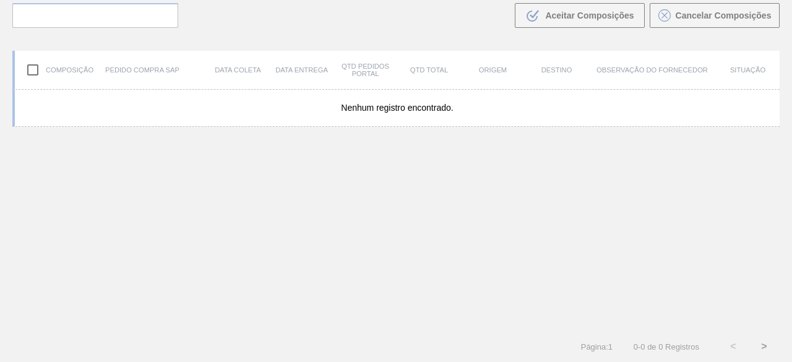
scroll to position [88, 0]
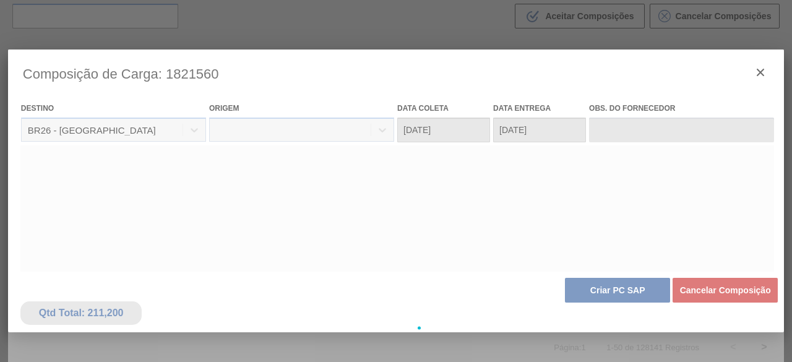
type coleta "[DATE]"
type entrega "[DATE]"
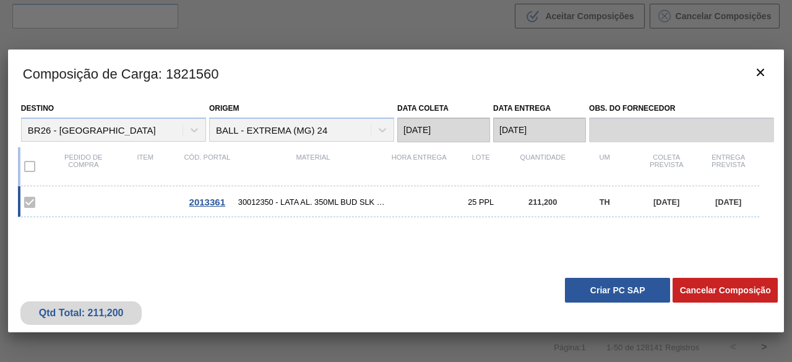
click at [626, 291] on button "Criar PC SAP" at bounding box center [617, 290] width 105 height 25
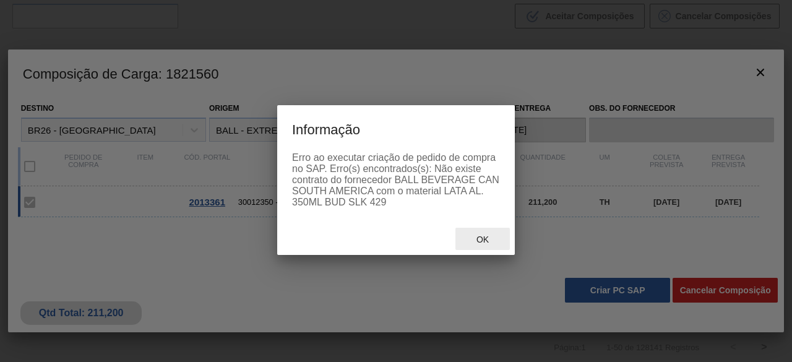
click at [482, 237] on span "Ok" at bounding box center [482, 239] width 32 height 10
